Goal: Task Accomplishment & Management: Complete application form

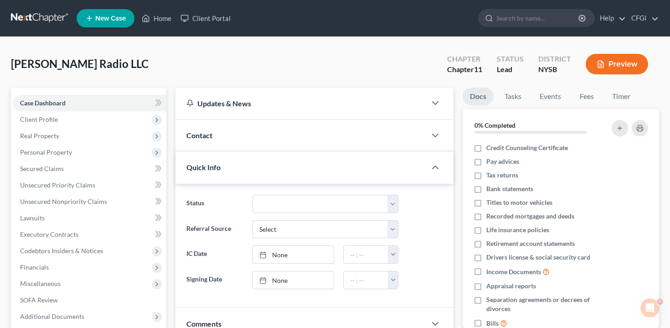
click at [625, 61] on button "Preview" at bounding box center [617, 64] width 62 height 21
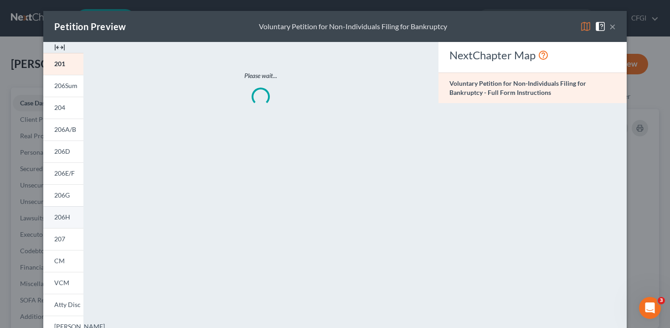
click at [62, 221] on link "206H" at bounding box center [63, 217] width 40 height 22
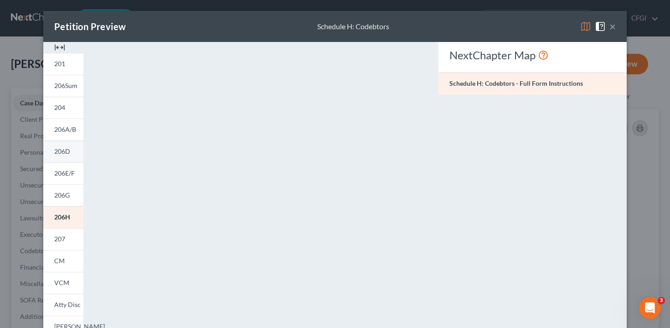
click at [66, 149] on span "206D" at bounding box center [62, 151] width 16 height 8
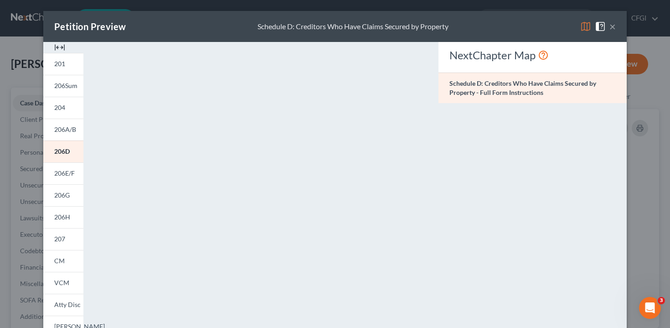
click at [615, 26] on button "×" at bounding box center [613, 26] width 6 height 11
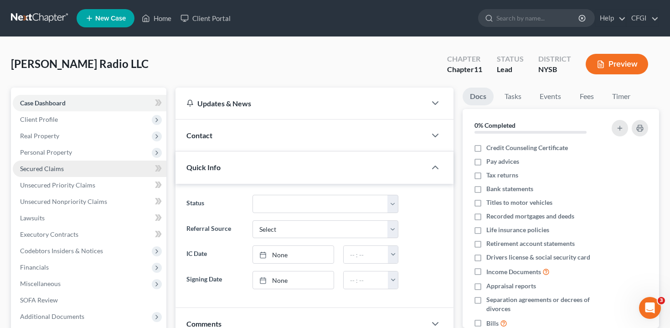
click at [75, 166] on link "Secured Claims" at bounding box center [90, 168] width 154 height 16
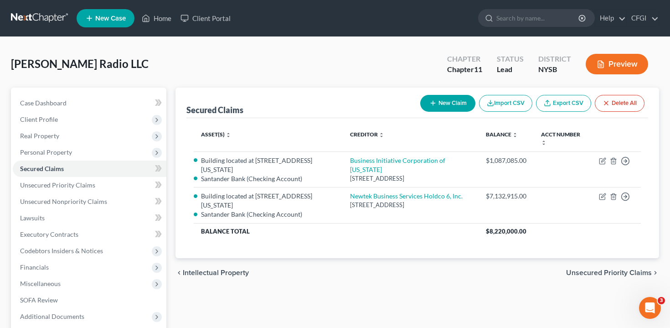
click at [619, 70] on button "Preview" at bounding box center [617, 64] width 62 height 21
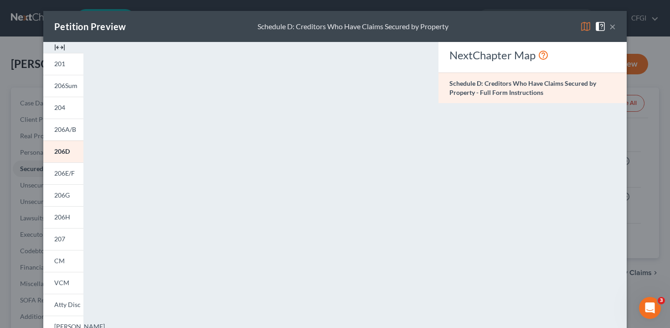
click at [613, 26] on button "×" at bounding box center [613, 26] width 6 height 11
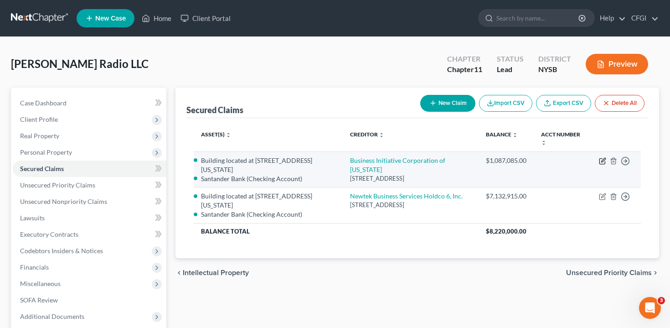
click at [601, 162] on icon "button" at bounding box center [602, 160] width 7 height 7
select select "35"
select select "0"
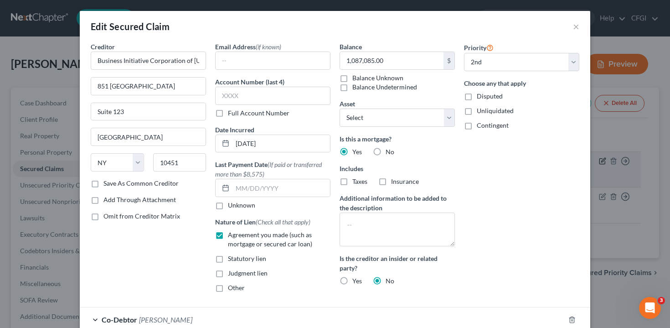
select select "2770586"
select select "1"
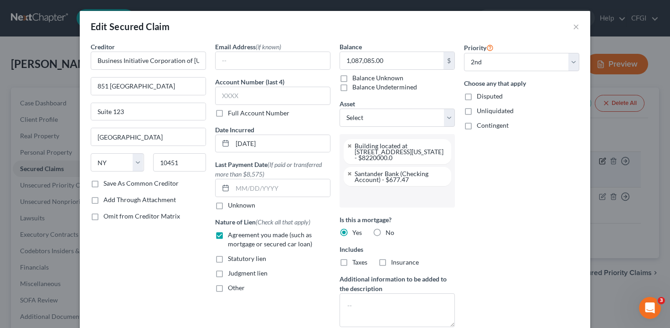
scroll to position [8, 0]
click at [644, 137] on div "Edit Secured Claim × Creditor * Business Initiative Corporation of [US_STATE] […" at bounding box center [335, 164] width 670 height 328
click at [625, 64] on div "Edit Secured Claim × Creditor * Business Initiative Corporation of [US_STATE] […" at bounding box center [335, 164] width 670 height 328
click at [575, 30] on button "×" at bounding box center [576, 26] width 6 height 11
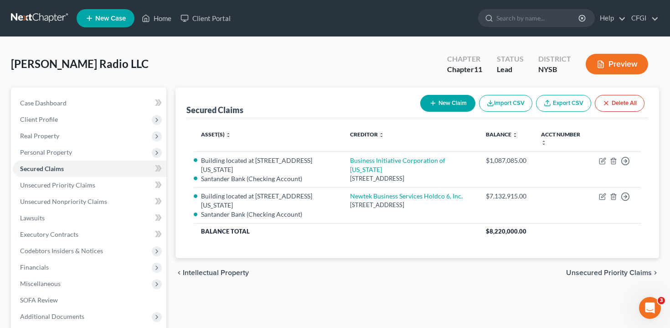
click at [620, 62] on button "Preview" at bounding box center [617, 64] width 62 height 21
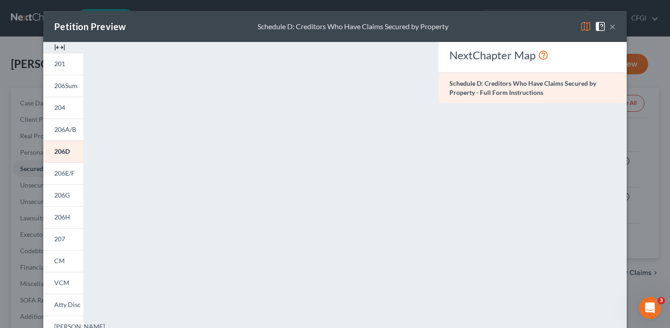
click at [616, 27] on div "Petition Preview Schedule D: Creditors Who Have Claims Secured by Property ×" at bounding box center [335, 26] width 584 height 31
click at [613, 27] on button "×" at bounding box center [613, 26] width 6 height 11
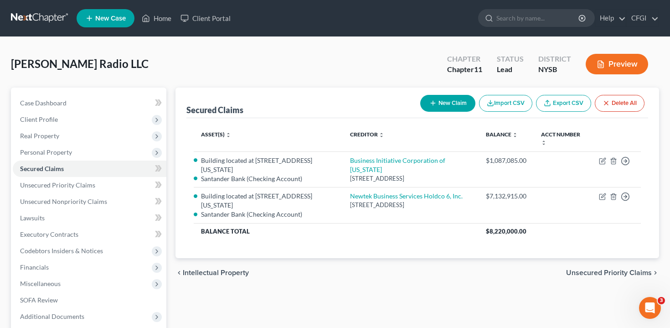
click at [617, 62] on button "Preview" at bounding box center [617, 64] width 62 height 21
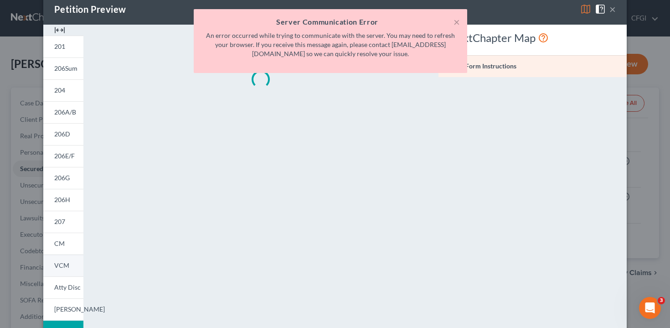
scroll to position [18, 0]
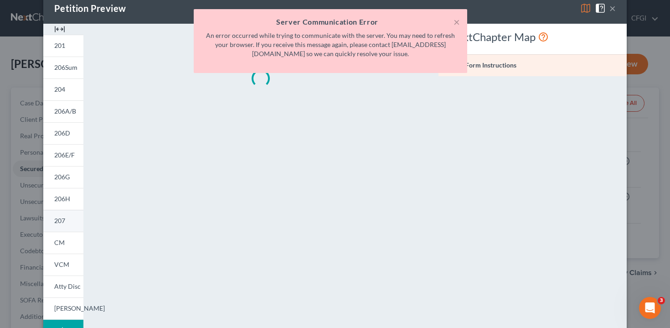
click at [68, 218] on link "207" at bounding box center [63, 221] width 40 height 22
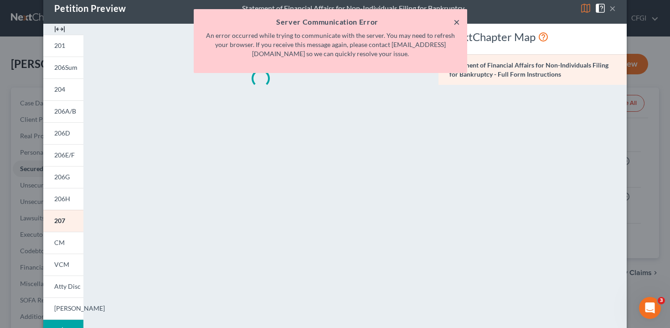
click at [456, 20] on button "×" at bounding box center [457, 21] width 6 height 11
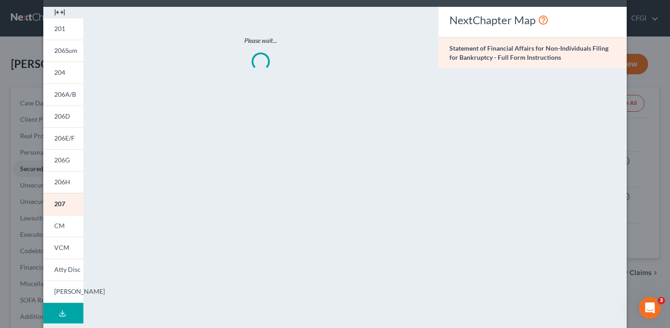
scroll to position [0, 0]
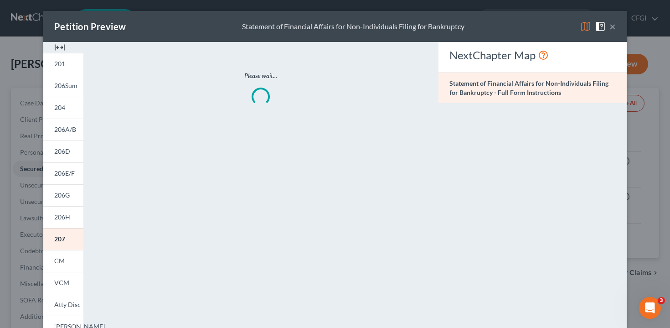
click at [614, 28] on button "×" at bounding box center [613, 26] width 6 height 11
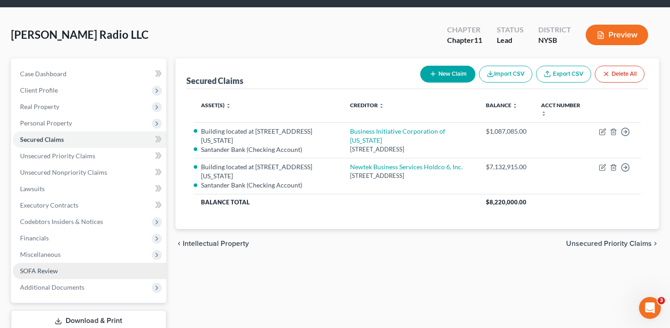
click at [43, 267] on span "SOFA Review" at bounding box center [39, 271] width 38 height 8
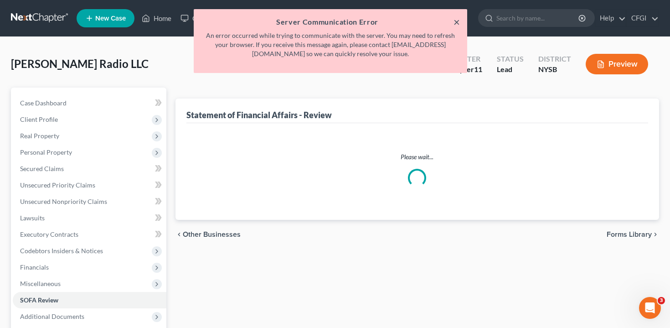
click at [456, 22] on button "×" at bounding box center [457, 21] width 6 height 11
